Goal: Task Accomplishment & Management: Manage account settings

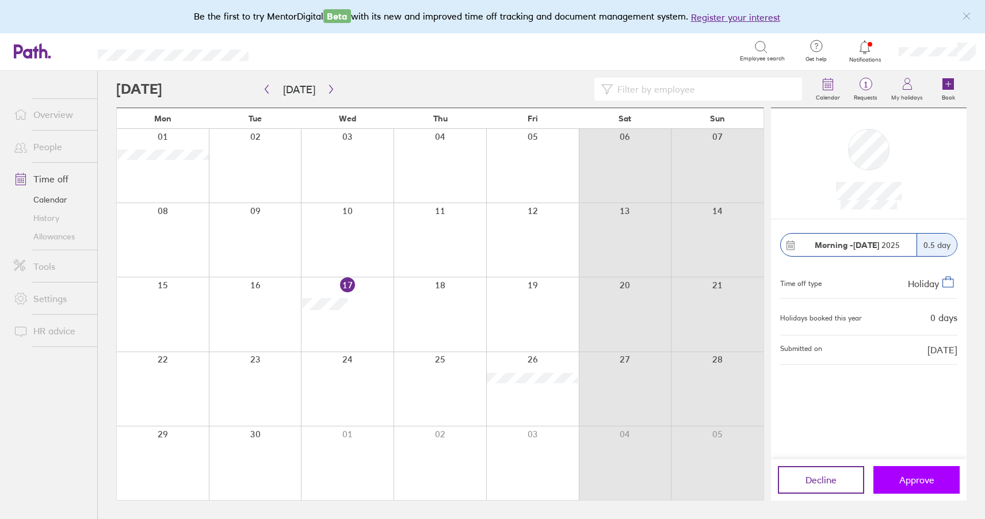
click at [925, 475] on span "Approve" at bounding box center [916, 480] width 35 height 10
